Goal: Task Accomplishment & Management: Manage account settings

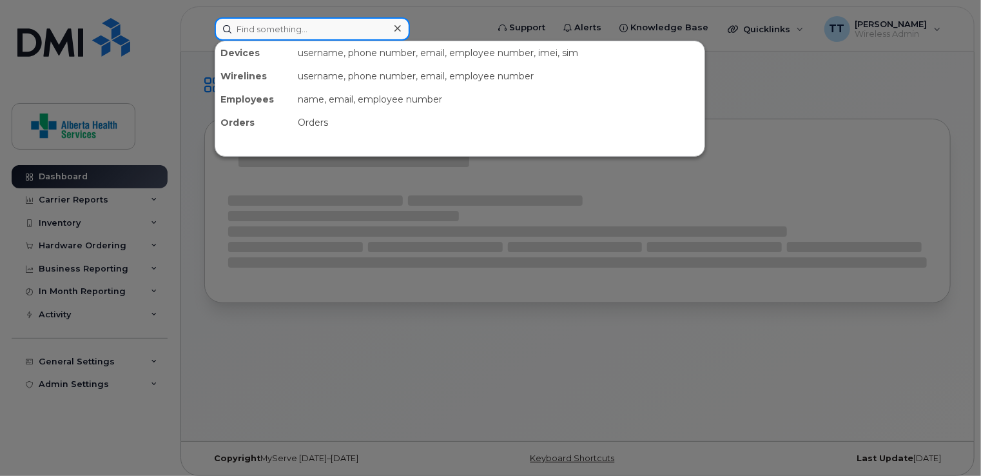
paste input "14037000175"
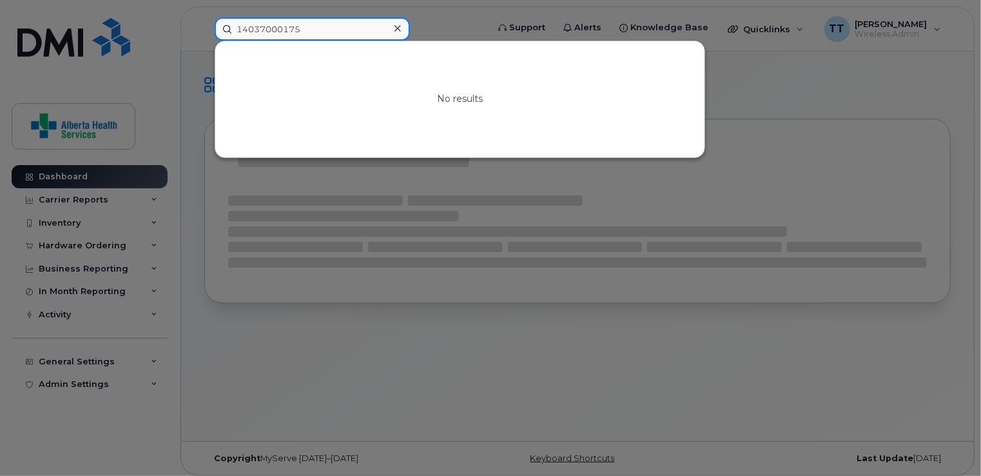
click at [242, 34] on input "14037000175" at bounding box center [312, 28] width 195 height 23
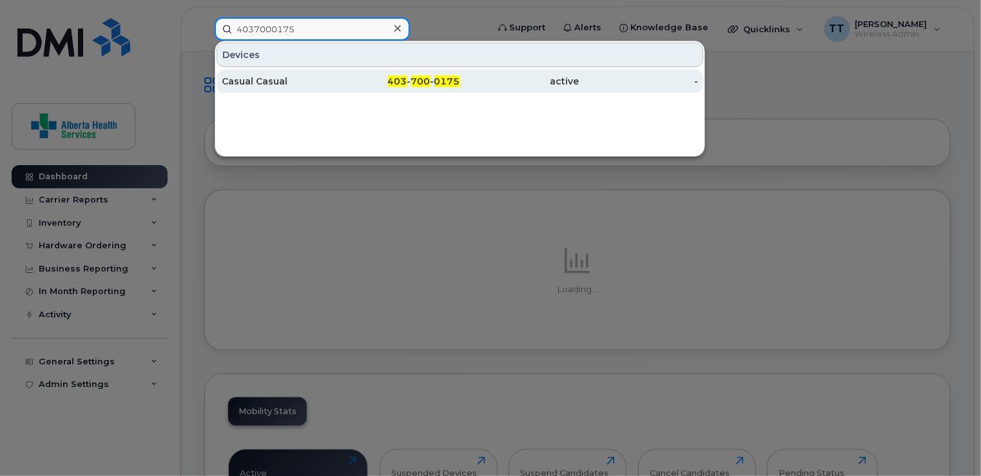
type input "4037000175"
click at [261, 79] on div "Casual Casual" at bounding box center [281, 81] width 119 height 13
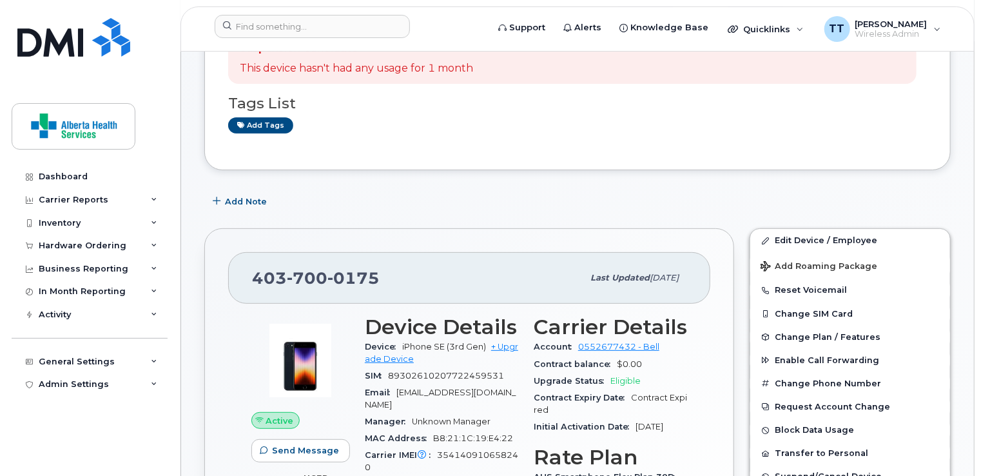
scroll to position [193, 0]
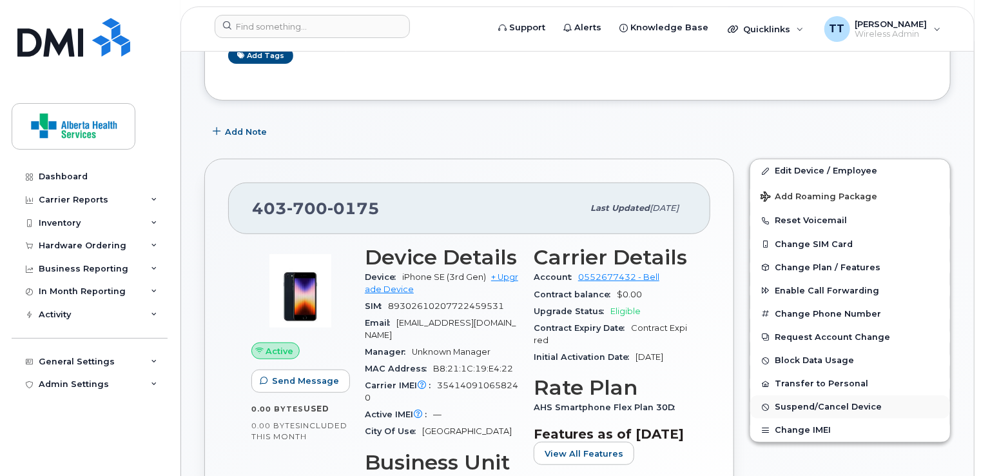
click at [794, 402] on span "Suspend/Cancel Device" at bounding box center [828, 407] width 107 height 10
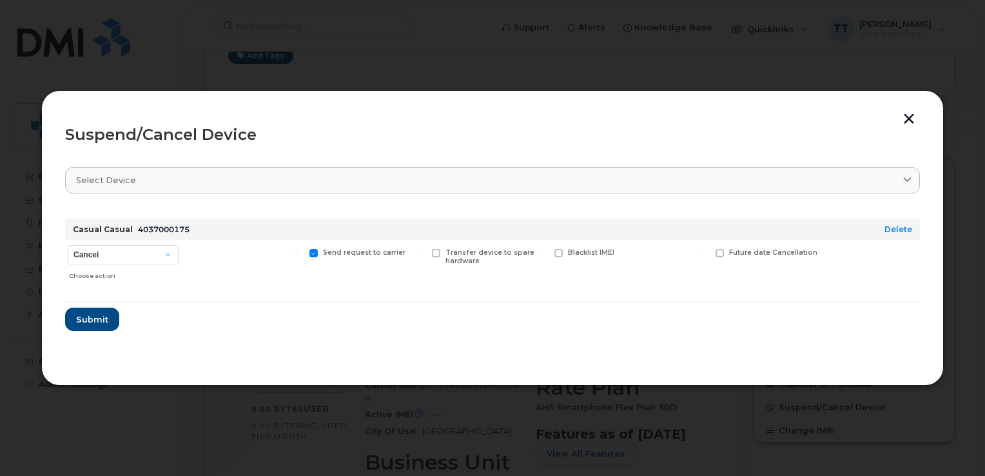
click at [908, 117] on button "button" at bounding box center [908, 120] width 19 height 14
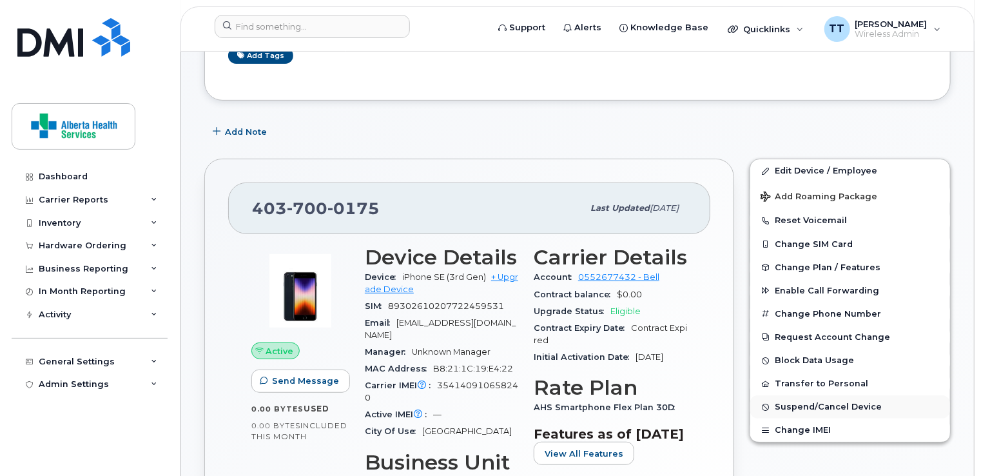
click at [788, 402] on span "Suspend/Cancel Device" at bounding box center [828, 407] width 107 height 10
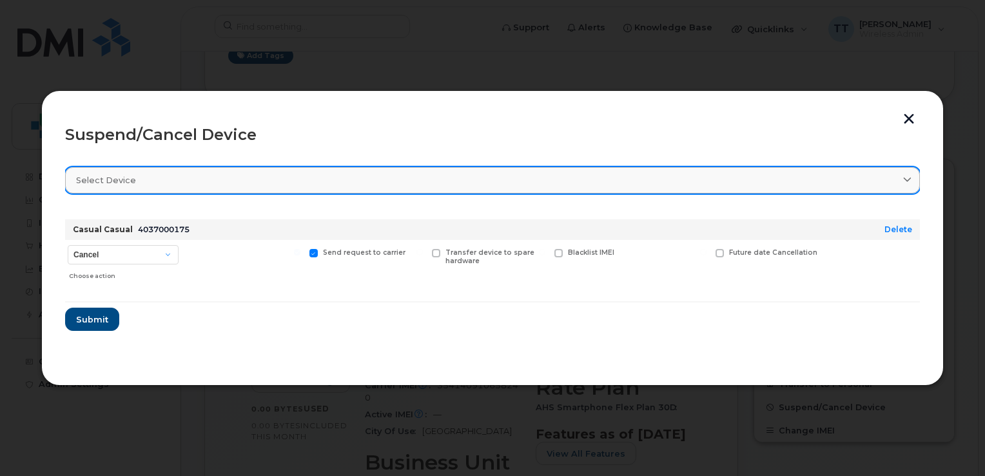
click at [233, 174] on div "Select device" at bounding box center [492, 180] width 833 height 12
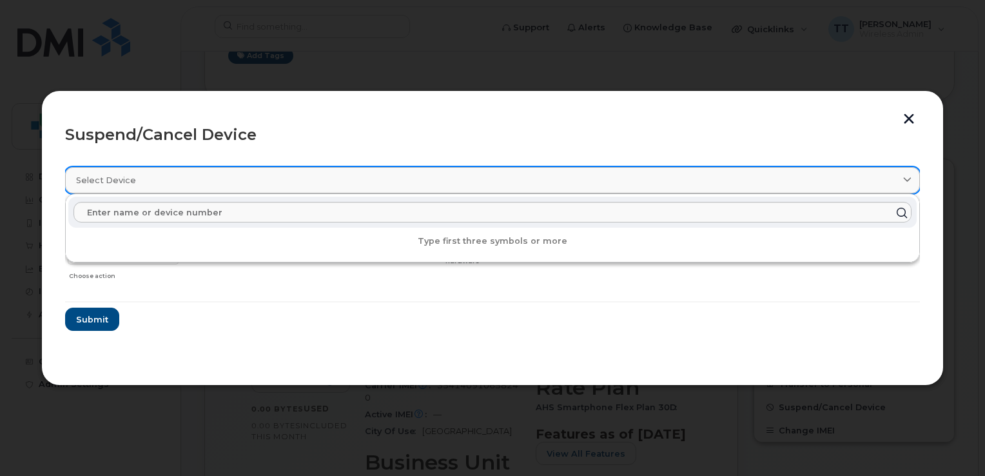
click at [255, 171] on link "Select device" at bounding box center [492, 180] width 855 height 26
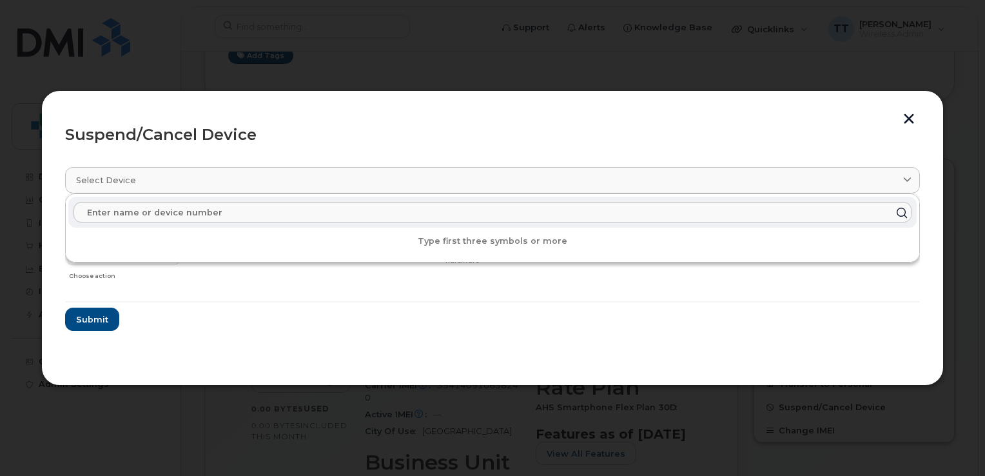
click at [284, 134] on div "Suspend/Cancel Device" at bounding box center [492, 134] width 855 height 15
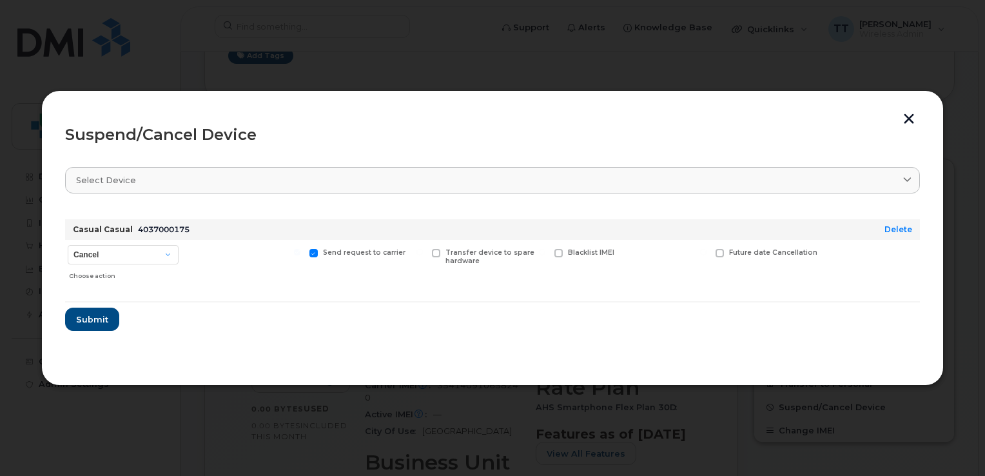
click at [558, 256] on span at bounding box center [558, 253] width 8 height 8
click at [545, 255] on input "Blacklist IMEI" at bounding box center [542, 252] width 6 height 6
checkbox input "true"
click at [95, 316] on span "Submit" at bounding box center [91, 319] width 32 height 12
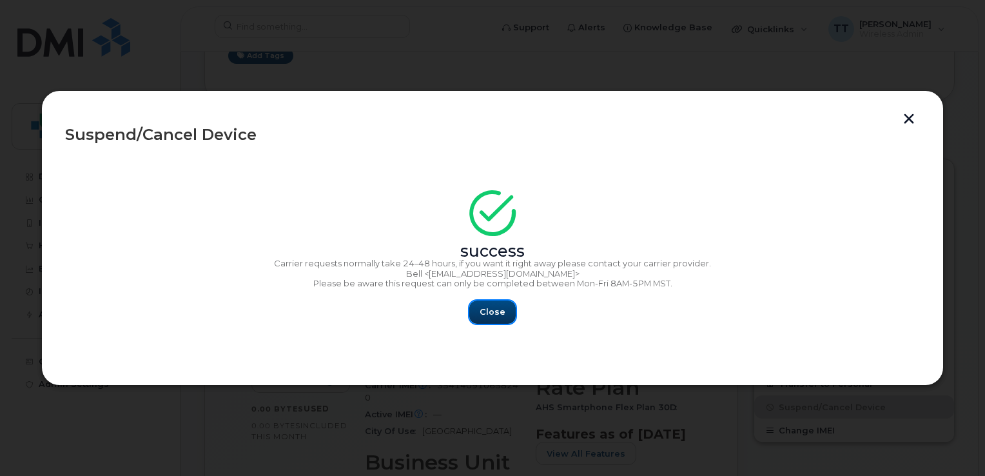
click at [503, 310] on span "Close" at bounding box center [493, 312] width 26 height 12
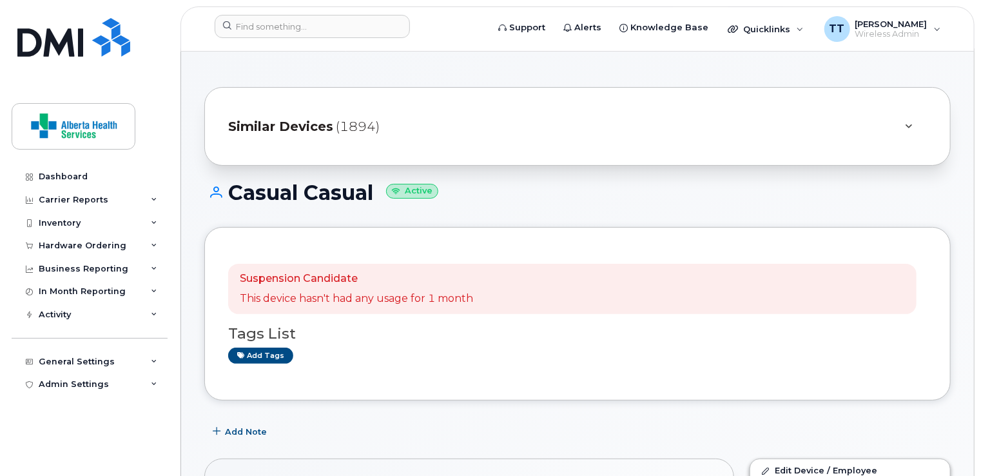
scroll to position [0, 0]
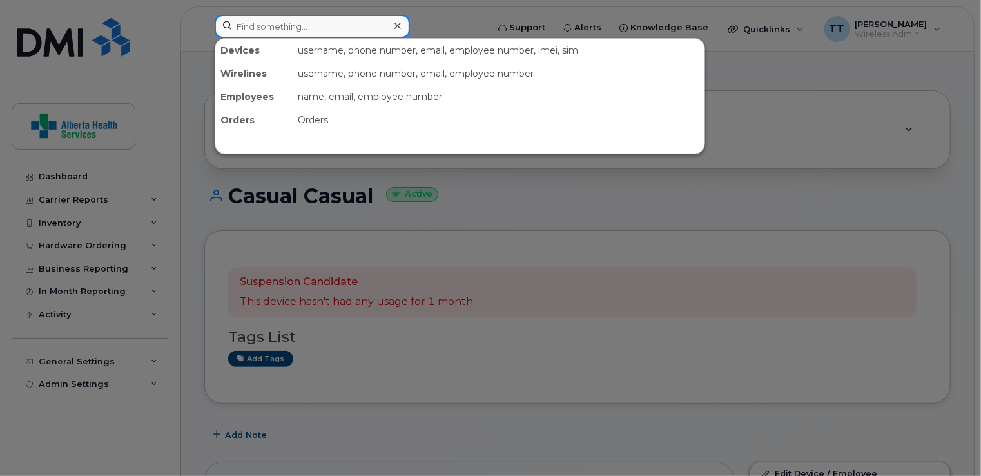
paste input "[DATE] 9:18 AM Aware360 M632954 iPhone A360-M632954 Server Devices Device Devic…"
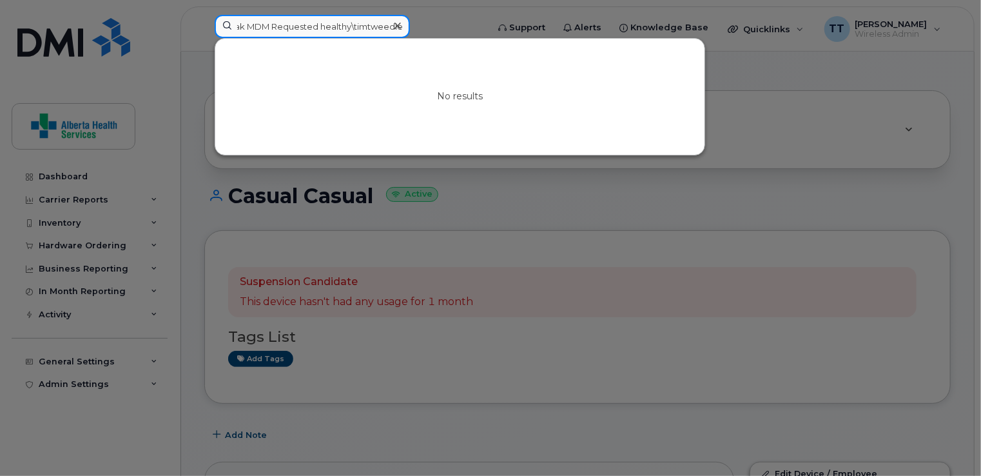
type input "[DATE] 9:18 AM Aware360 M632954 iPhone A360-M632954 Server Devices Device Devic…"
click at [396, 23] on icon at bounding box center [398, 26] width 6 height 10
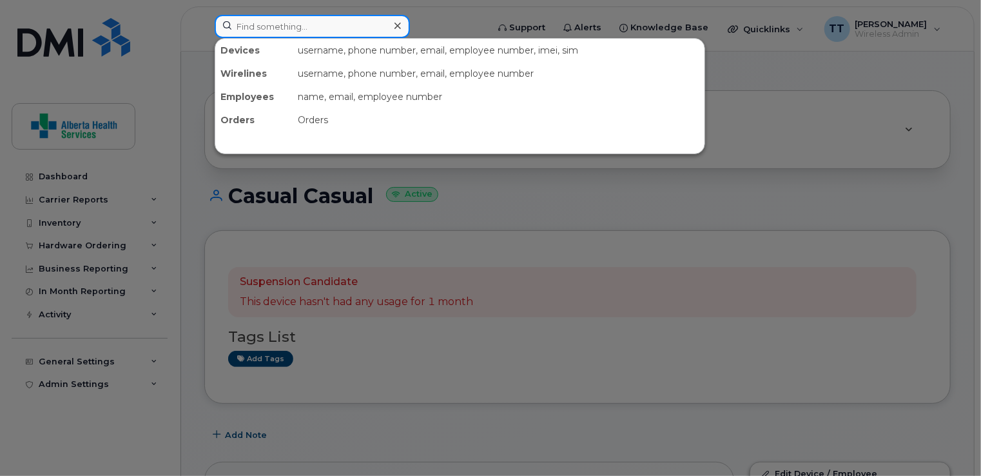
paste input "[PHONE_NUMBER]"
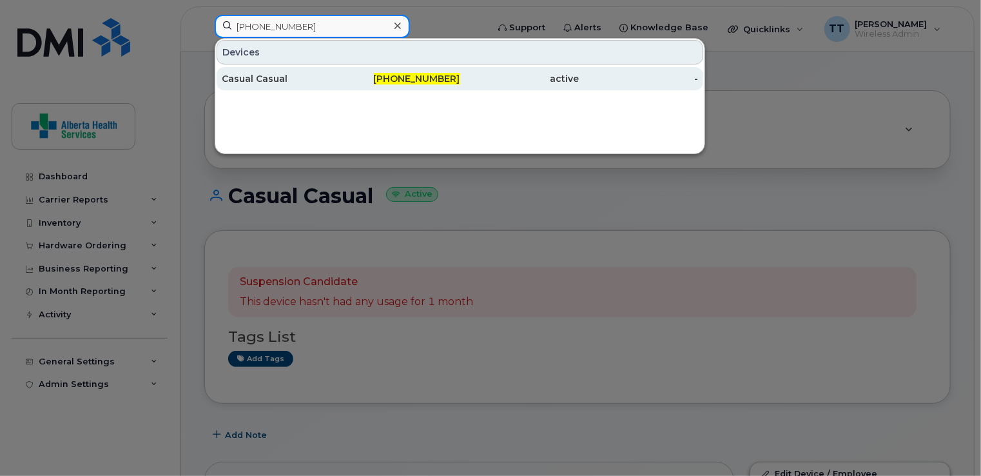
type input "[PHONE_NUMBER]"
click at [250, 79] on div "Casual Casual" at bounding box center [281, 78] width 119 height 13
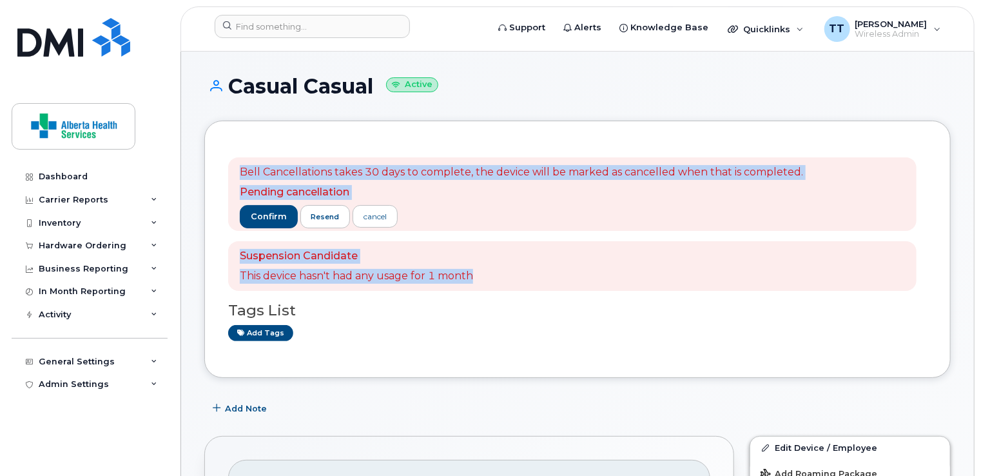
drag, startPoint x: 232, startPoint y: 168, endPoint x: 501, endPoint y: 273, distance: 288.4
click at [501, 273] on div "Bell Cancellations takes 30 days to complete, the device will be marked as canc…" at bounding box center [572, 223] width 689 height 133
copy div "Bell Cancellations takes 30 days to complete, the device will be marked as canc…"
